Goal: Information Seeking & Learning: Learn about a topic

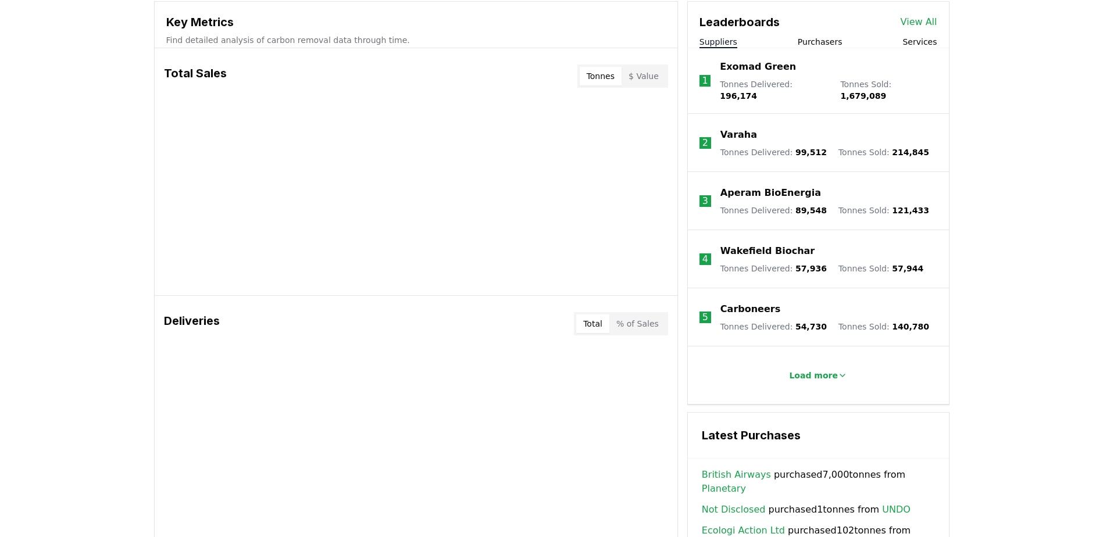
scroll to position [407, 0]
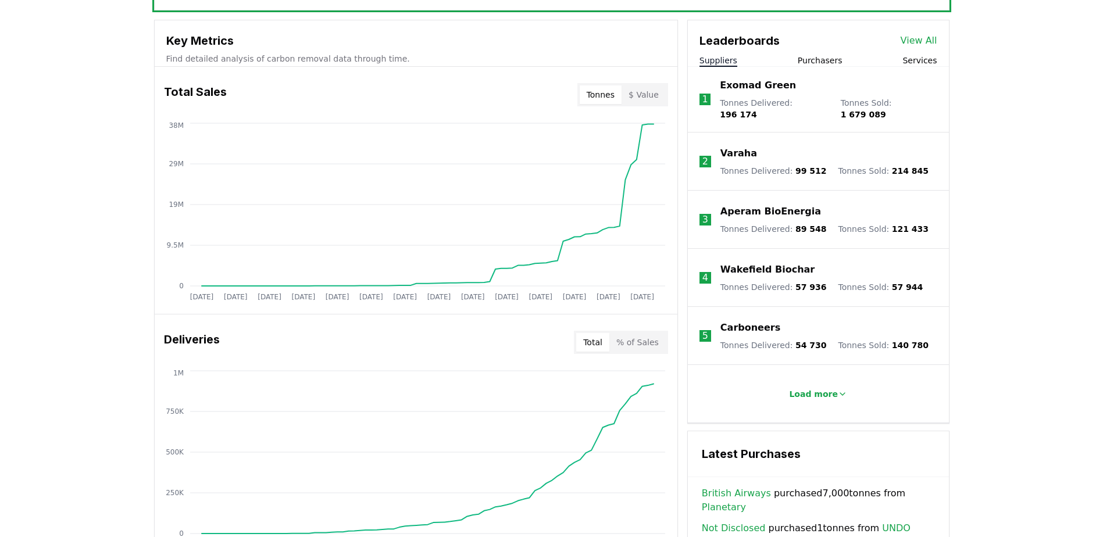
click at [595, 346] on button "Total" at bounding box center [592, 342] width 33 height 19
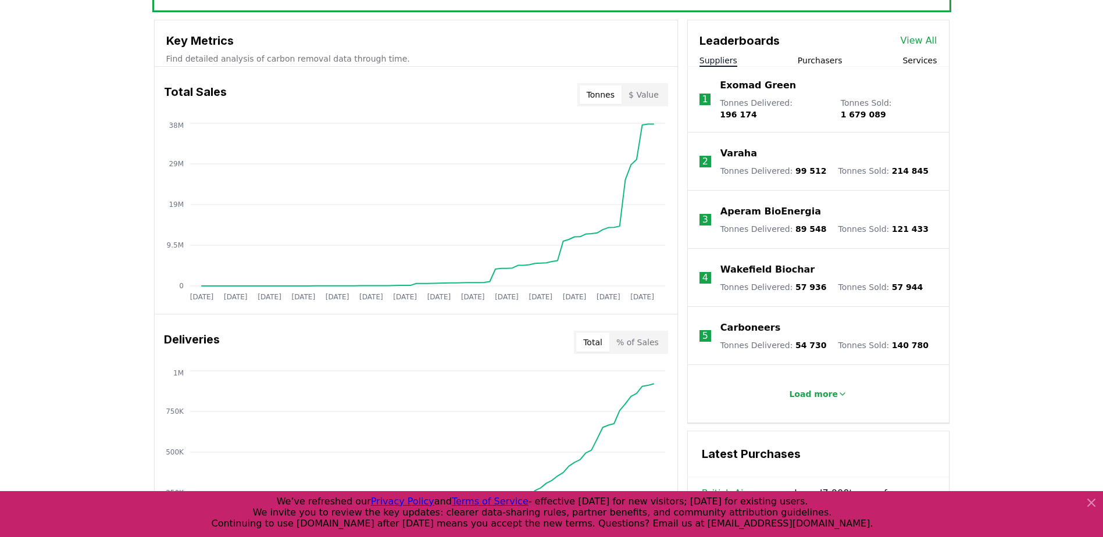
click at [595, 346] on button "Total" at bounding box center [592, 342] width 33 height 19
click at [615, 340] on button "% of Sales" at bounding box center [637, 342] width 56 height 19
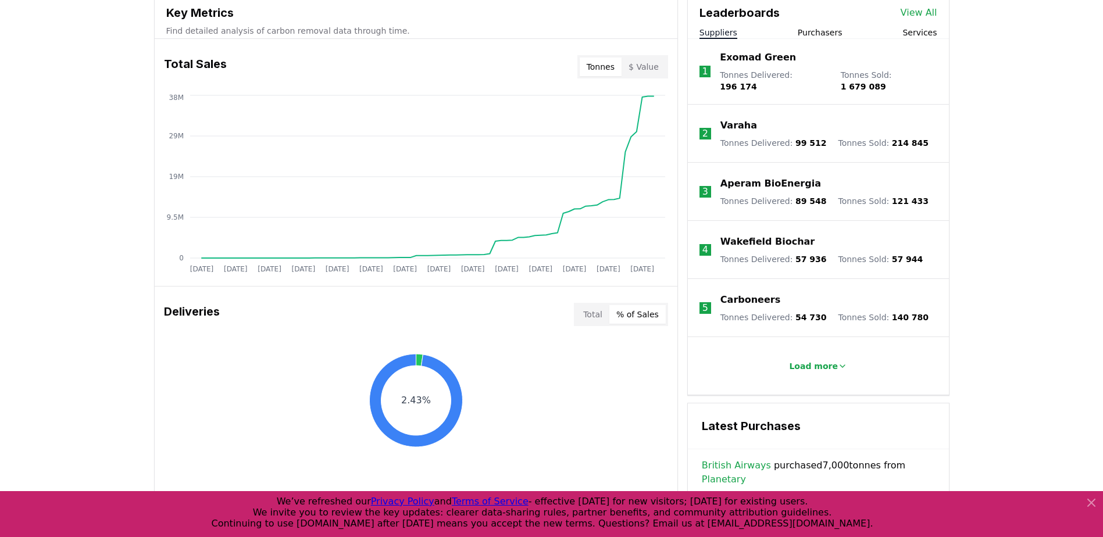
scroll to position [233, 0]
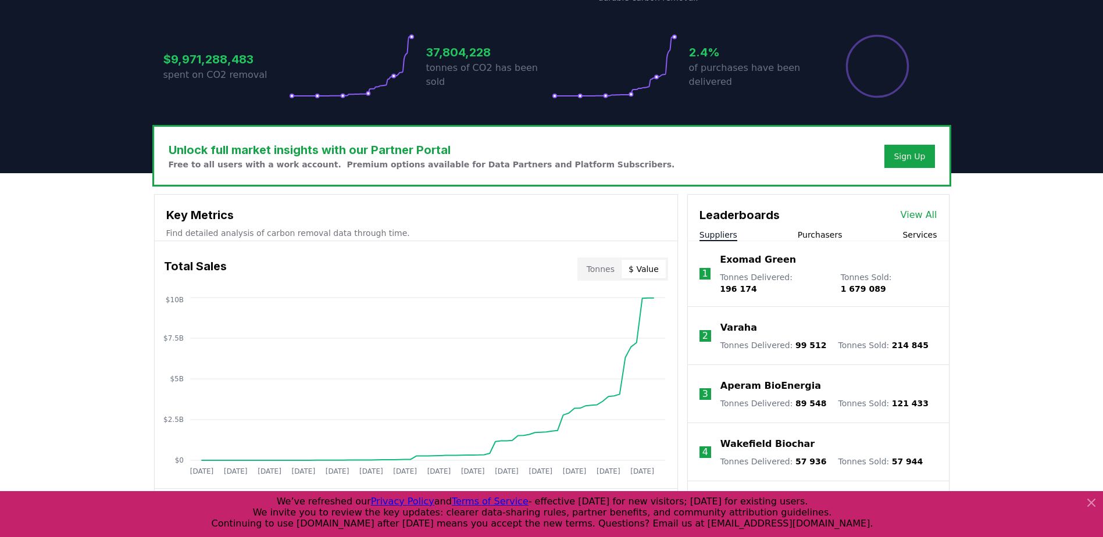
click at [650, 262] on button "$ Value" at bounding box center [644, 269] width 44 height 19
click at [612, 268] on button "Tonnes" at bounding box center [601, 269] width 42 height 19
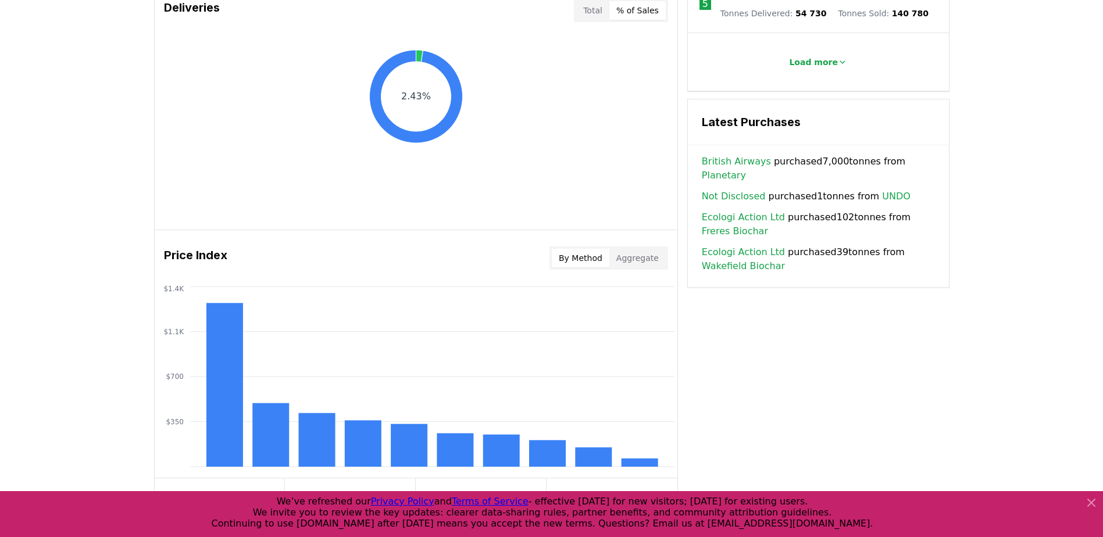
scroll to position [582, 0]
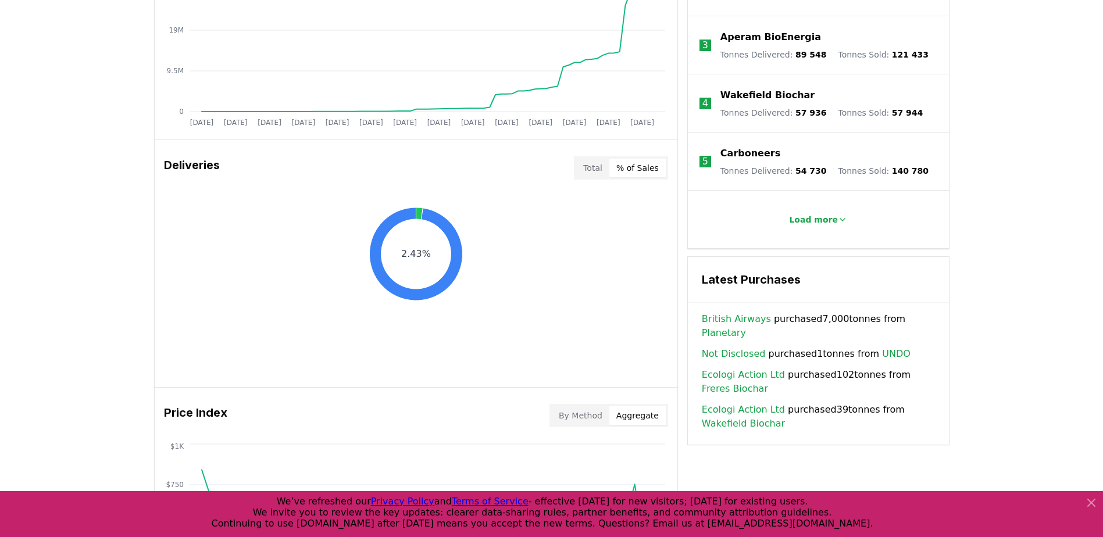
click at [644, 413] on button "Aggregate" at bounding box center [637, 415] width 56 height 19
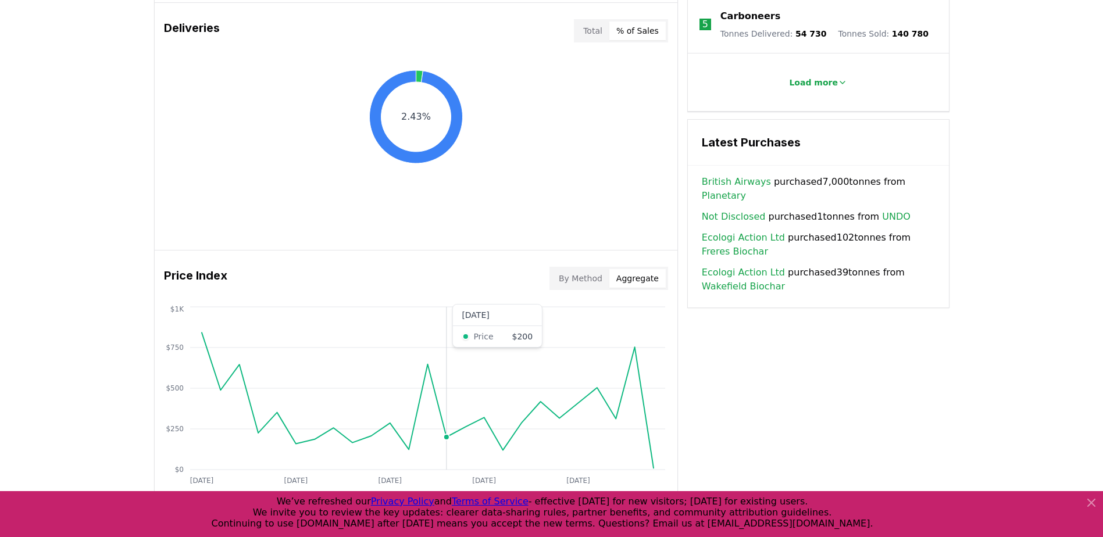
scroll to position [872, 0]
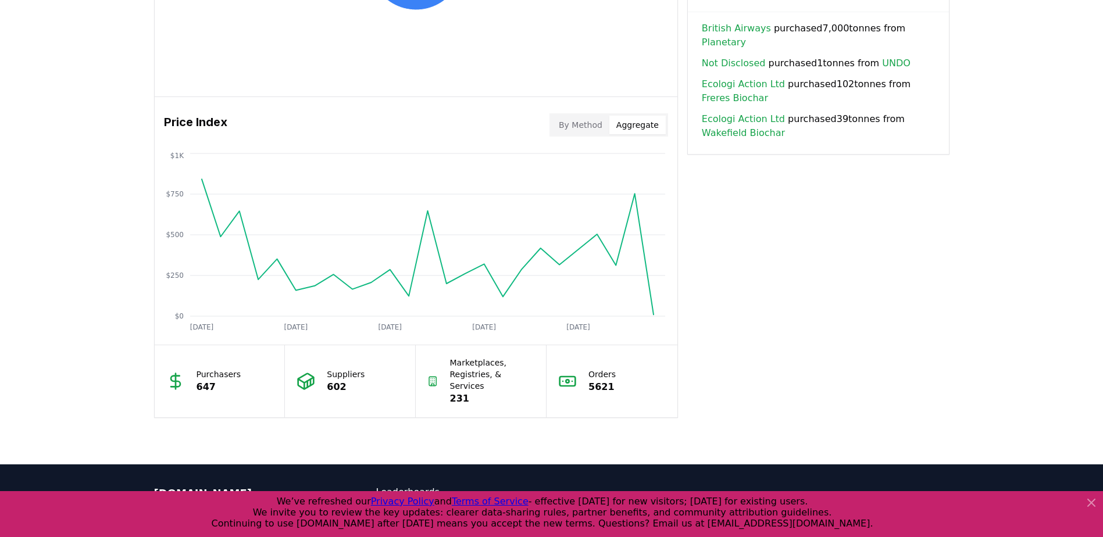
click at [594, 129] on button "By Method" at bounding box center [581, 125] width 58 height 19
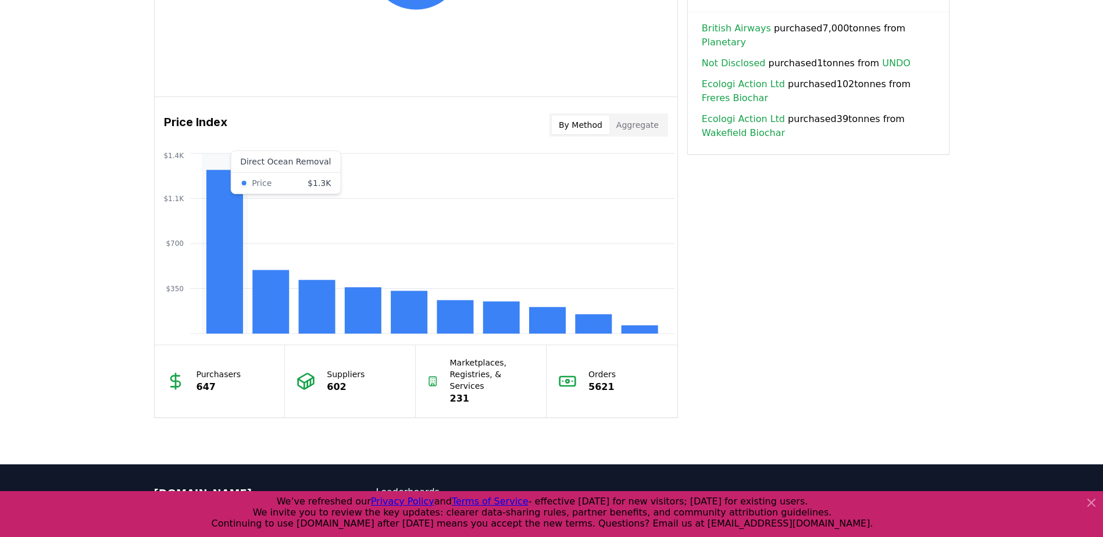
click at [214, 304] on rect at bounding box center [224, 252] width 37 height 164
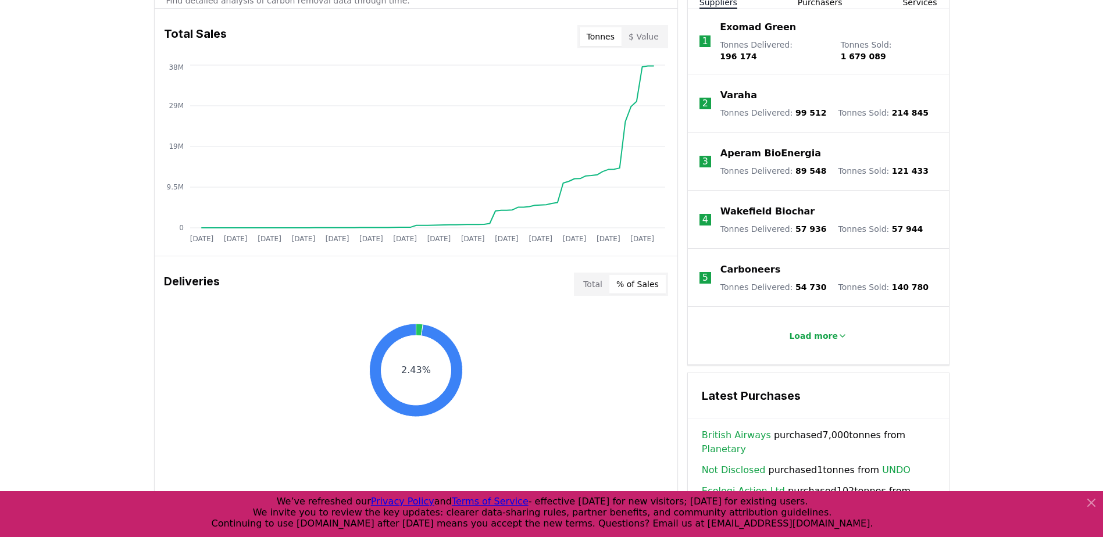
scroll to position [523, 0]
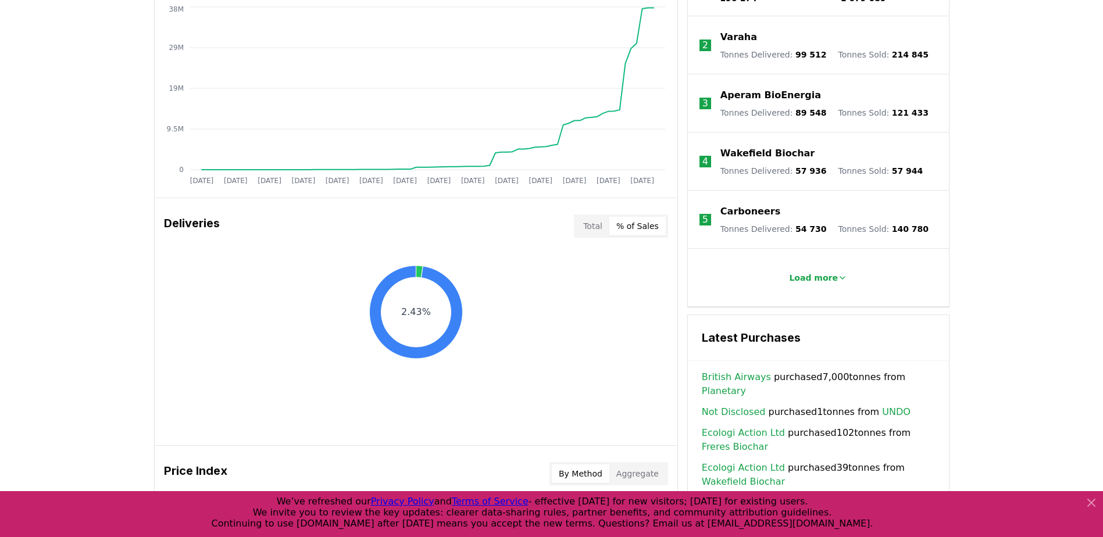
click at [31, 243] on div "Unlock full market insights with our Partner Portal Free to all users with a wo…" at bounding box center [551, 348] width 1103 height 931
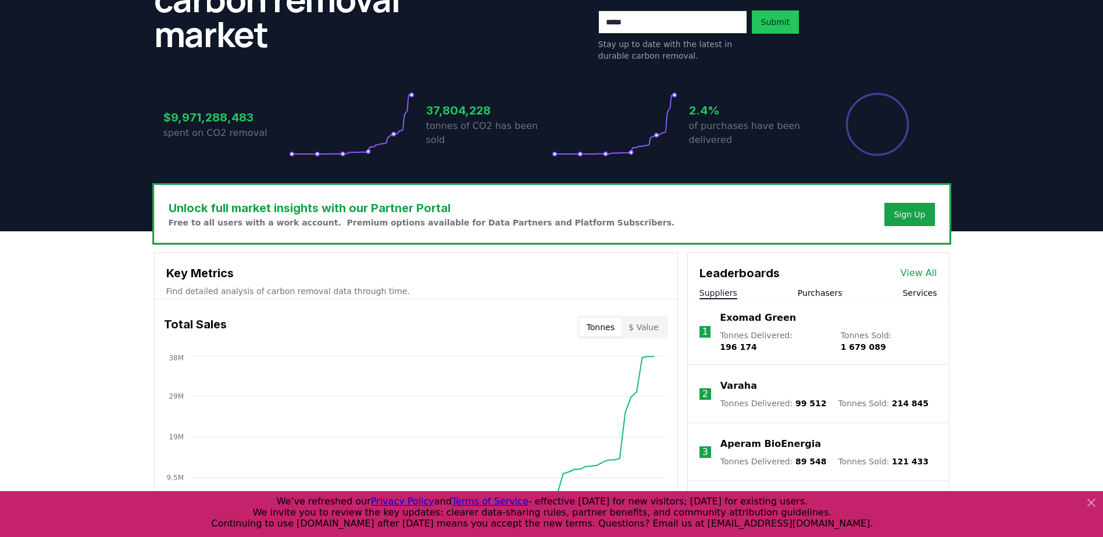
scroll to position [465, 0]
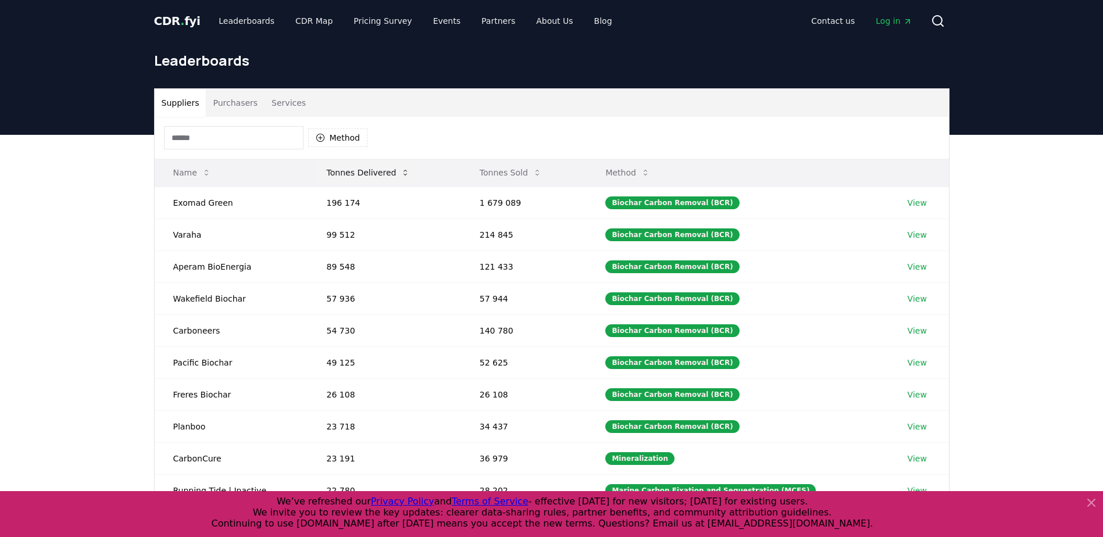
click at [359, 173] on button "Tonnes Delivered" at bounding box center [369, 172] width 102 height 23
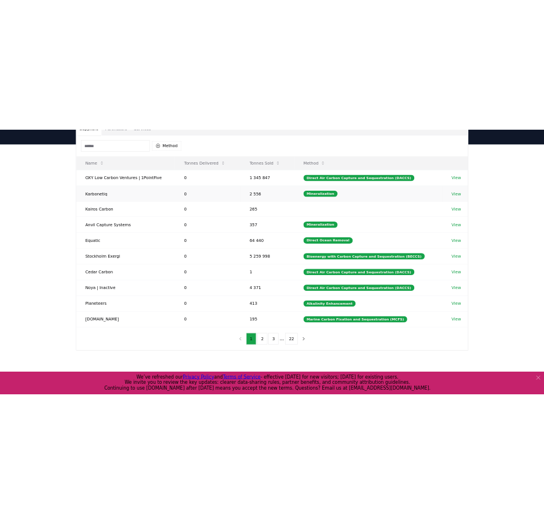
scroll to position [116, 0]
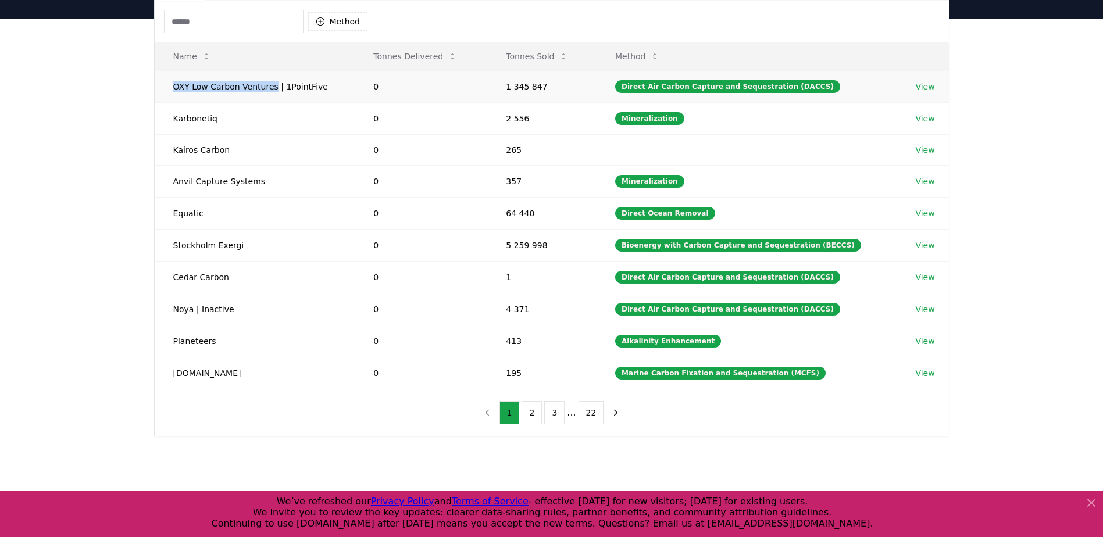
drag, startPoint x: 169, startPoint y: 85, endPoint x: 269, endPoint y: 90, distance: 100.1
click at [269, 90] on td "OXY Low Carbon Ventures | 1PointFive" at bounding box center [255, 86] width 201 height 32
copy td "OXY Low Carbon Ventures"
